Goal: Consume media (video, audio): Consume media (video, audio)

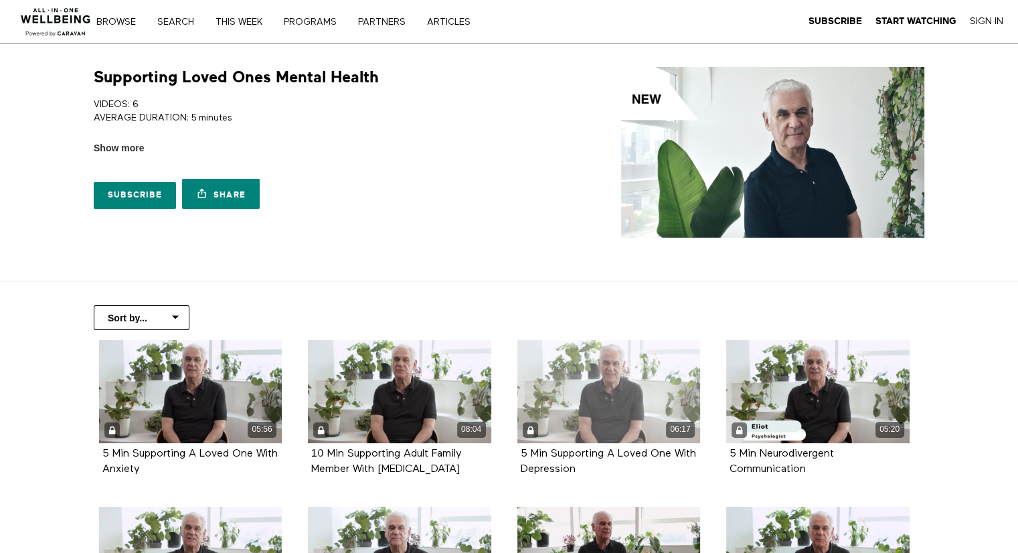
click at [577, 384] on div "06:17" at bounding box center [609, 391] width 183 height 103
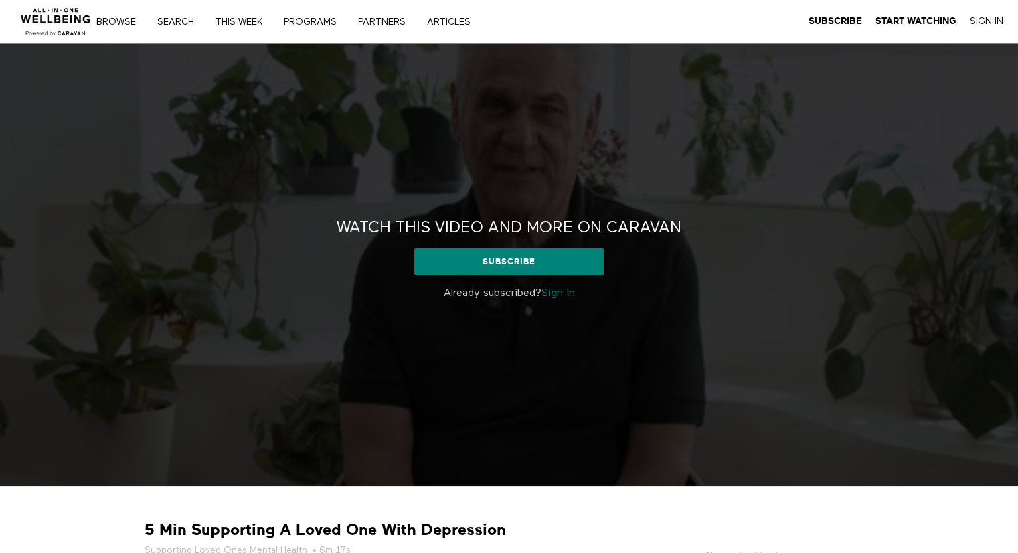
click at [562, 295] on link "Sign in" at bounding box center [558, 293] width 33 height 11
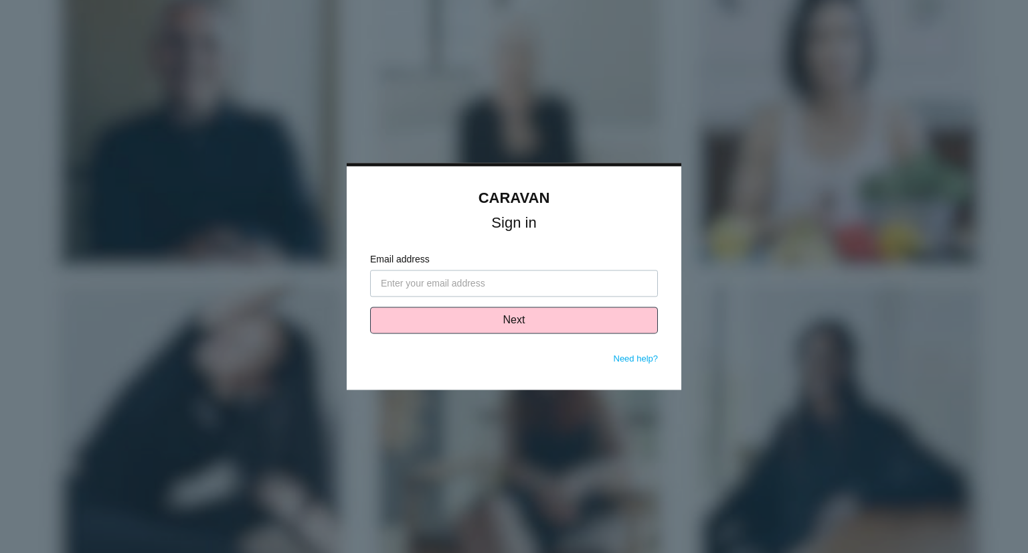
type input "[EMAIL_ADDRESS][DOMAIN_NAME]"
click at [495, 327] on button "Next" at bounding box center [514, 320] width 288 height 27
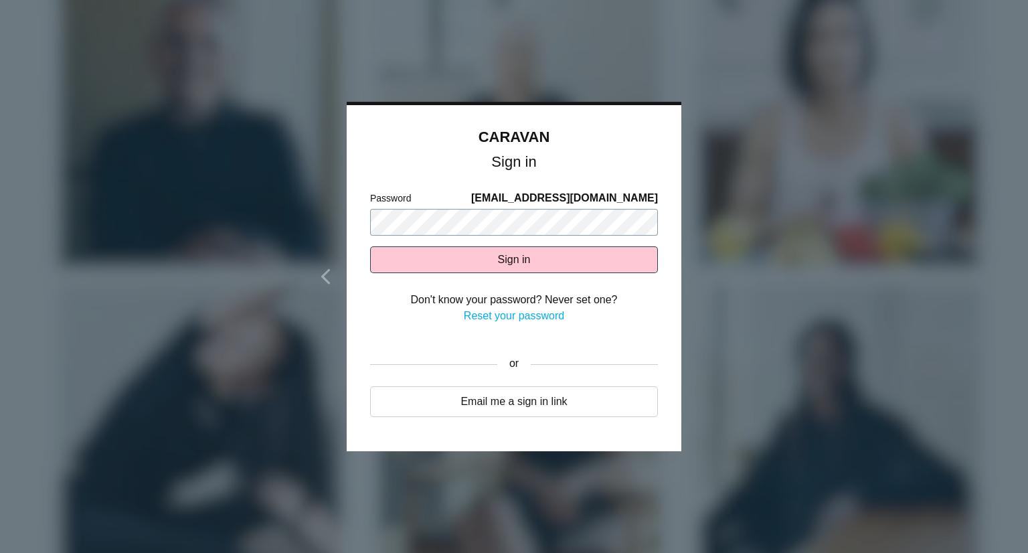
click at [370, 246] on button "Sign in" at bounding box center [514, 259] width 288 height 27
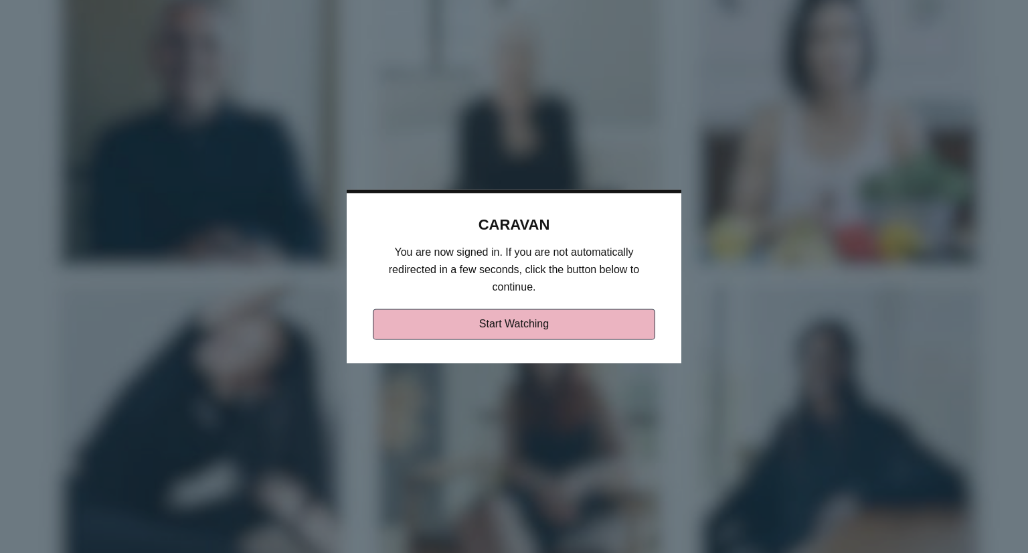
click at [520, 327] on link "Start Watching" at bounding box center [514, 324] width 283 height 31
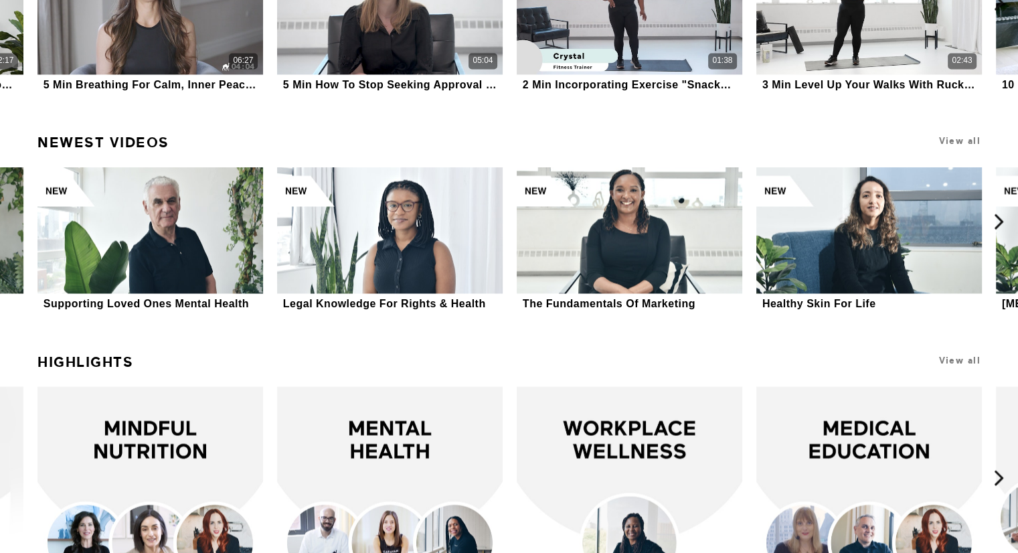
scroll to position [2535, 0]
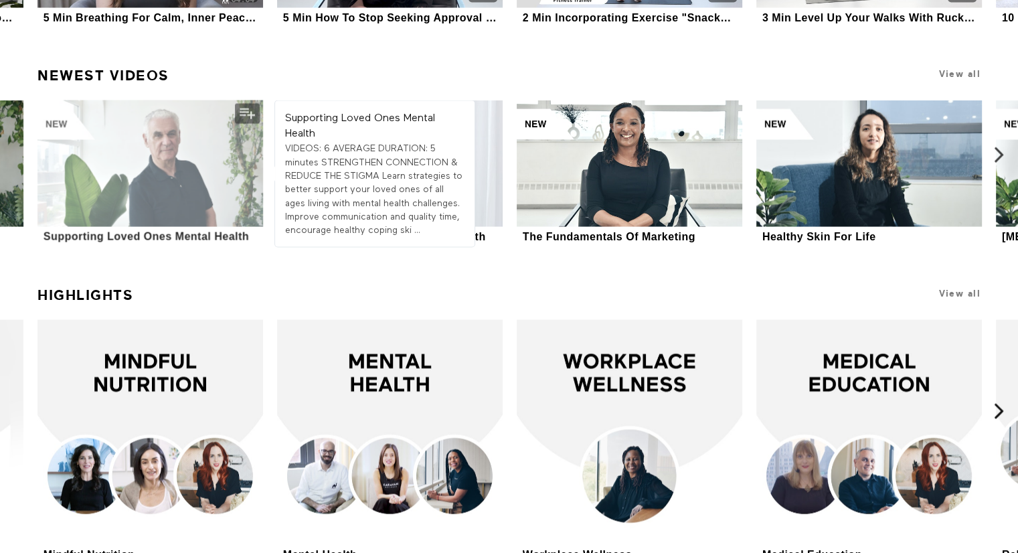
click at [168, 163] on div at bounding box center [150, 163] width 226 height 127
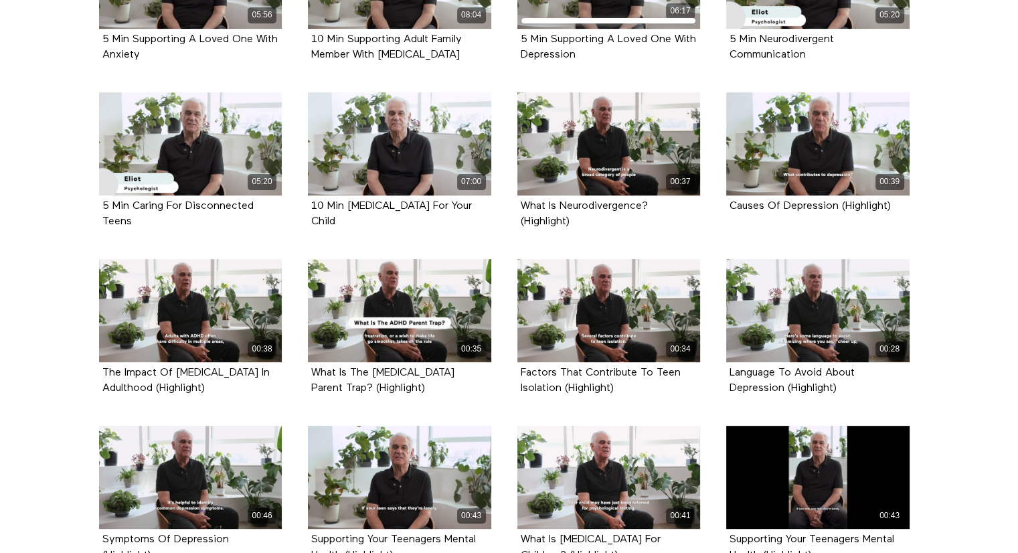
scroll to position [421, 0]
